Goal: Find specific fact: Find specific fact

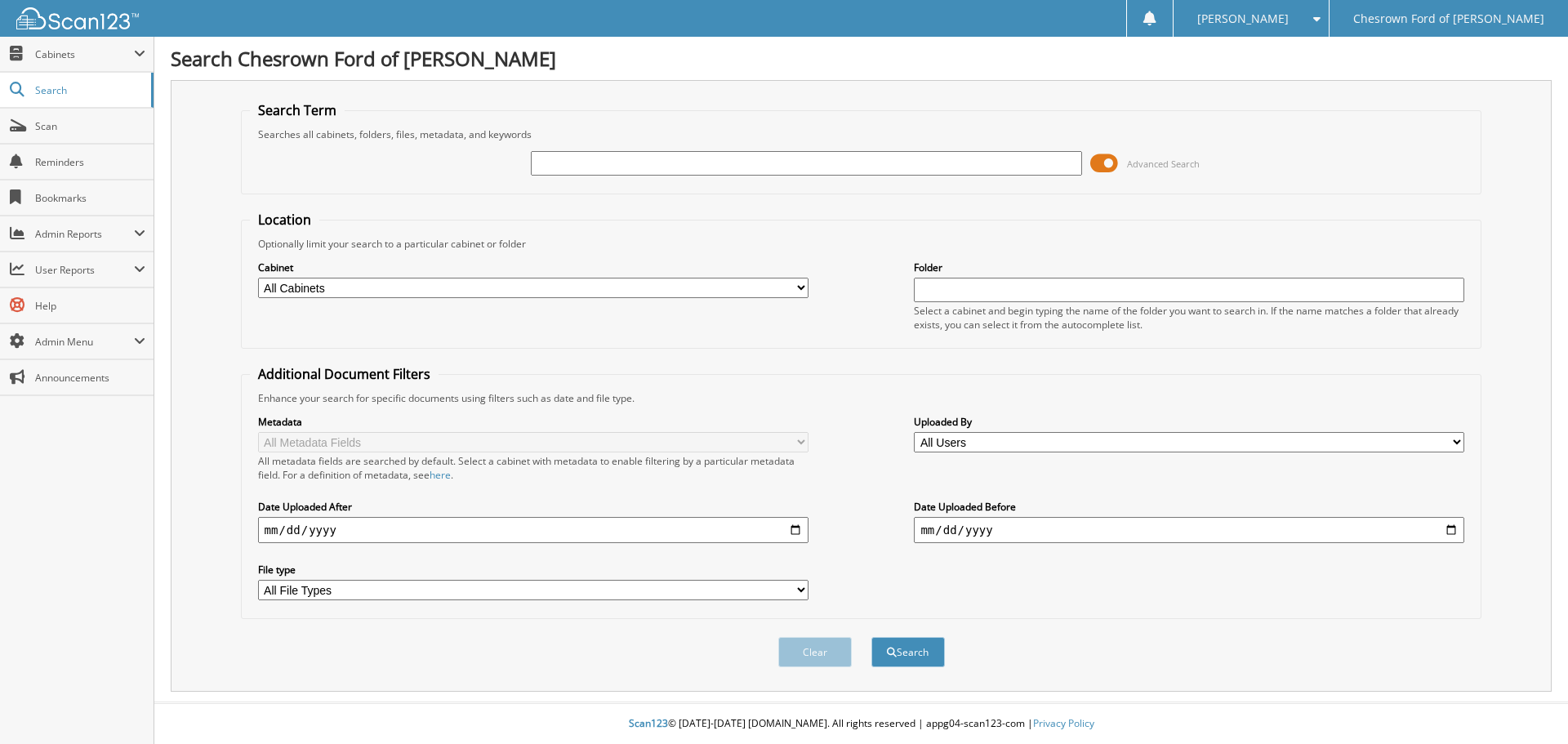
click at [739, 154] on input "text" at bounding box center [806, 163] width 551 height 25
type input "DEARBAUGH"
click at [871, 637] on button "Search" at bounding box center [908, 652] width 74 height 30
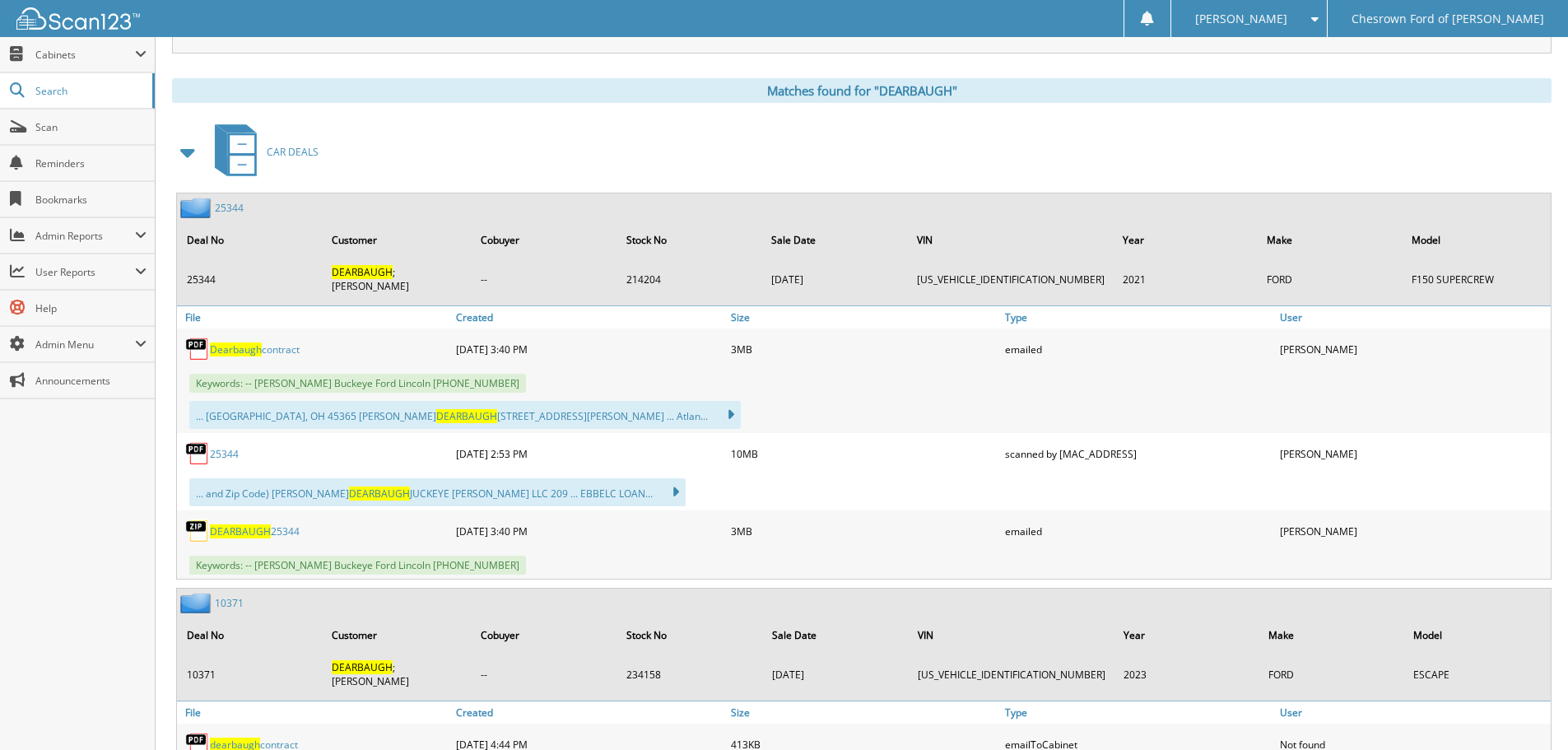
scroll to position [659, 0]
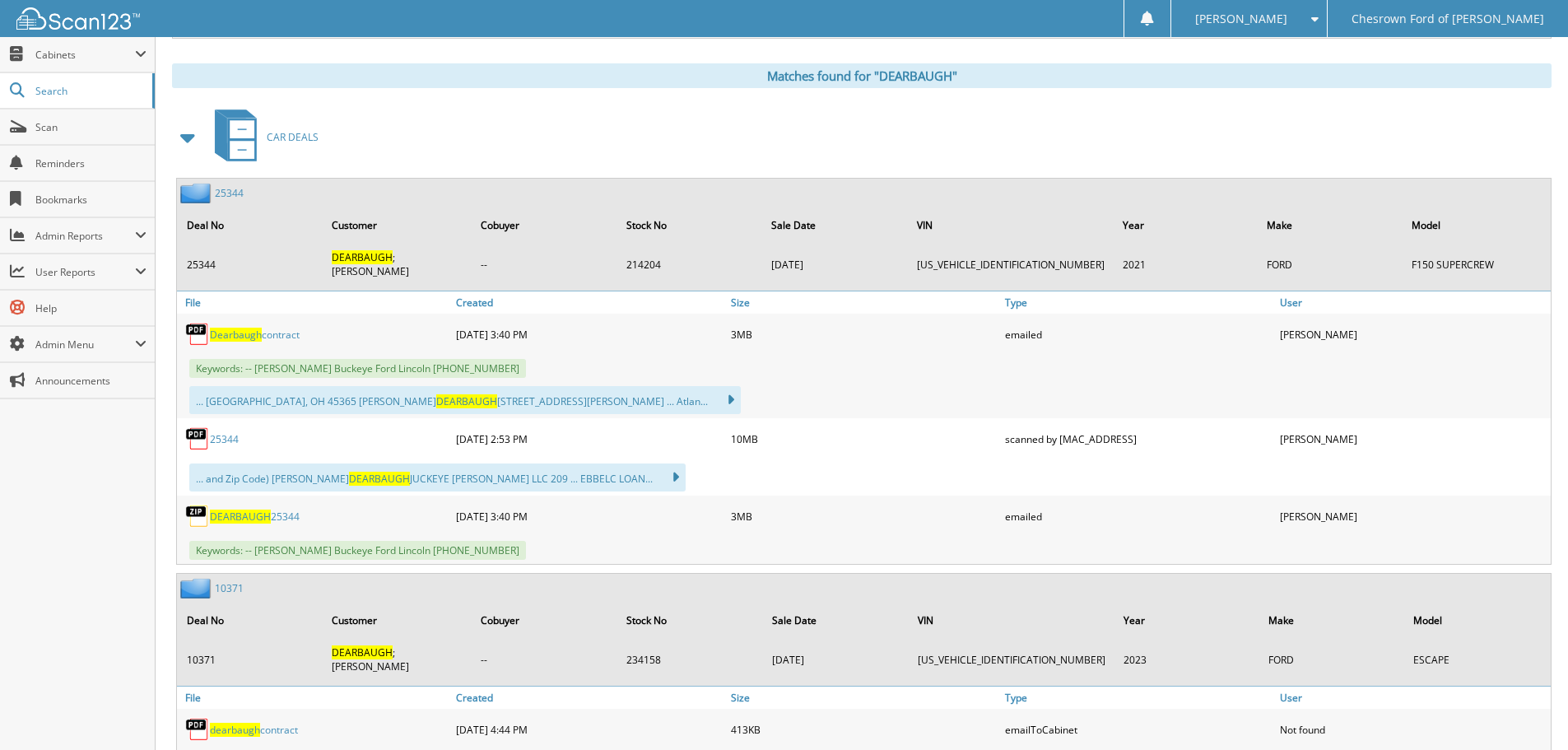
click at [228, 193] on link "25344" at bounding box center [229, 193] width 29 height 14
